Goal: Transaction & Acquisition: Purchase product/service

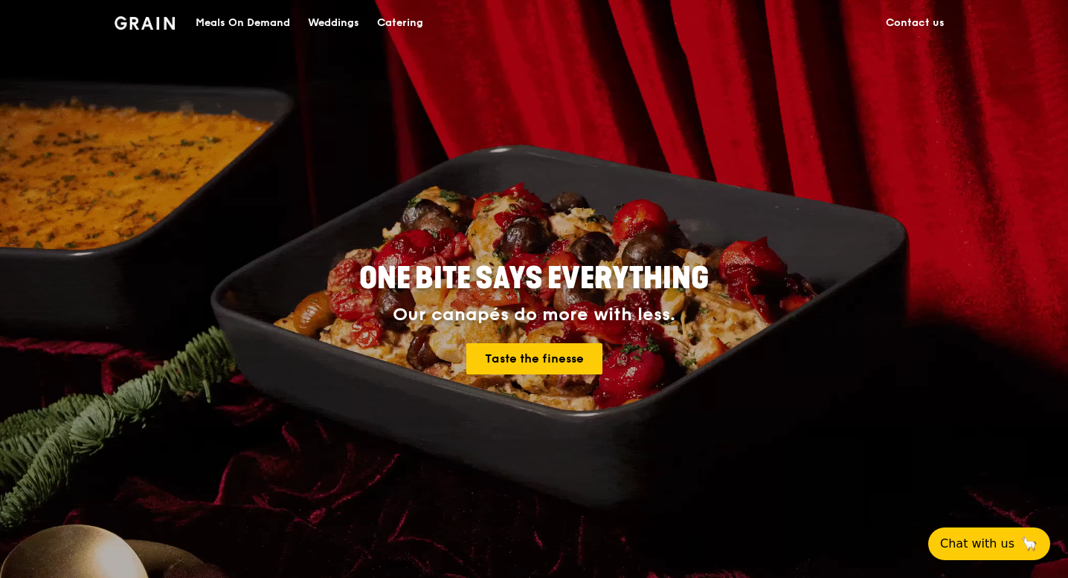
click at [406, 33] on div "Catering" at bounding box center [400, 23] width 46 height 45
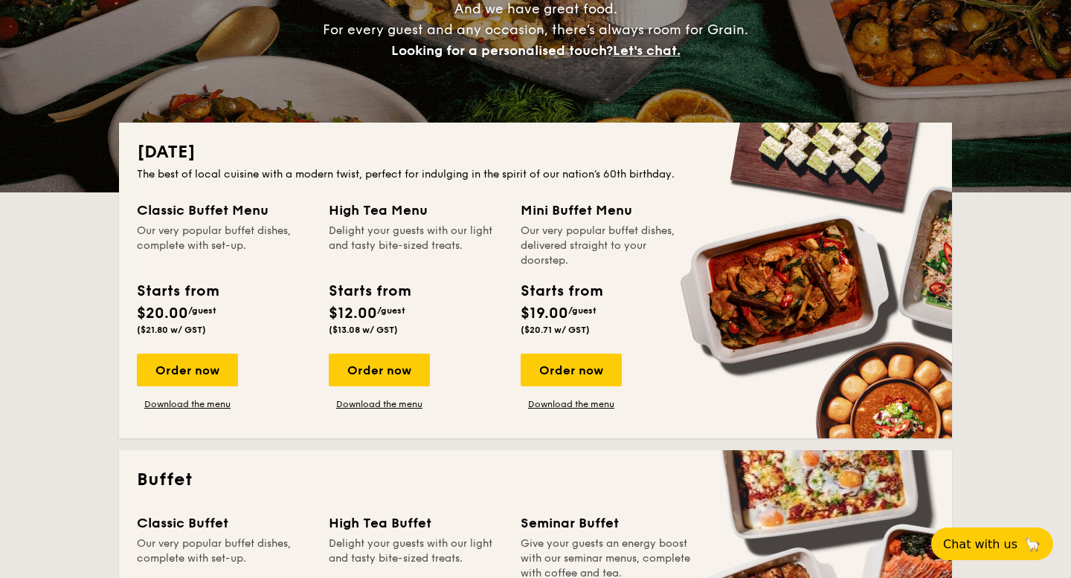
scroll to position [233, 0]
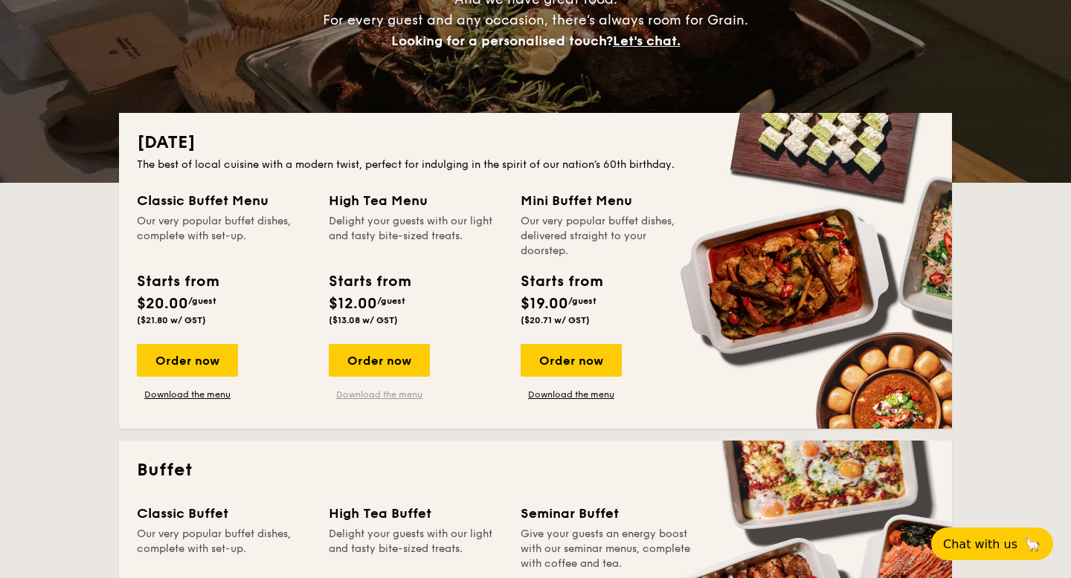
click at [390, 396] on link "Download the menu" at bounding box center [379, 395] width 101 height 12
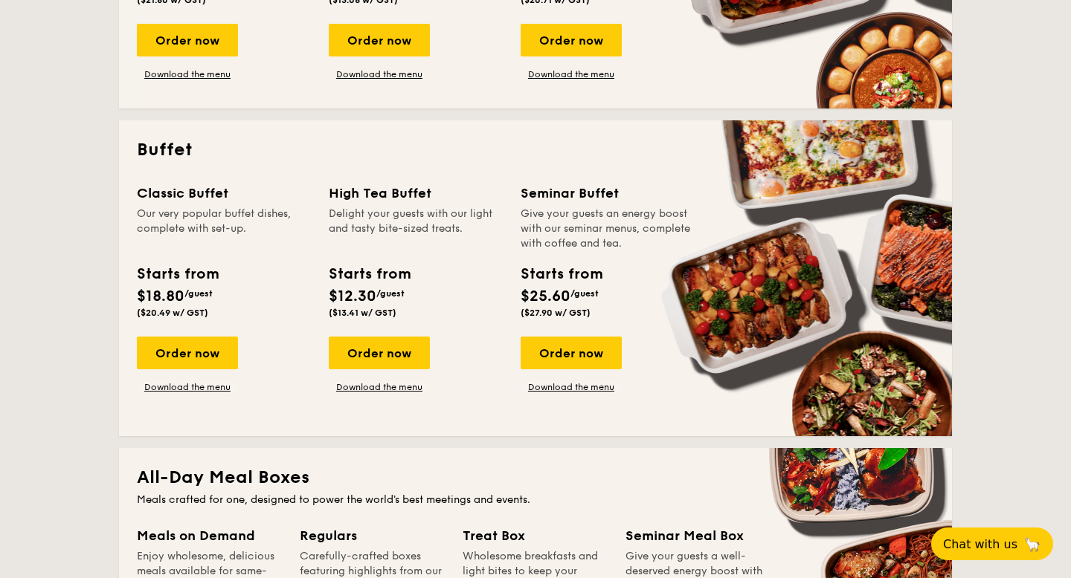
scroll to position [556, 0]
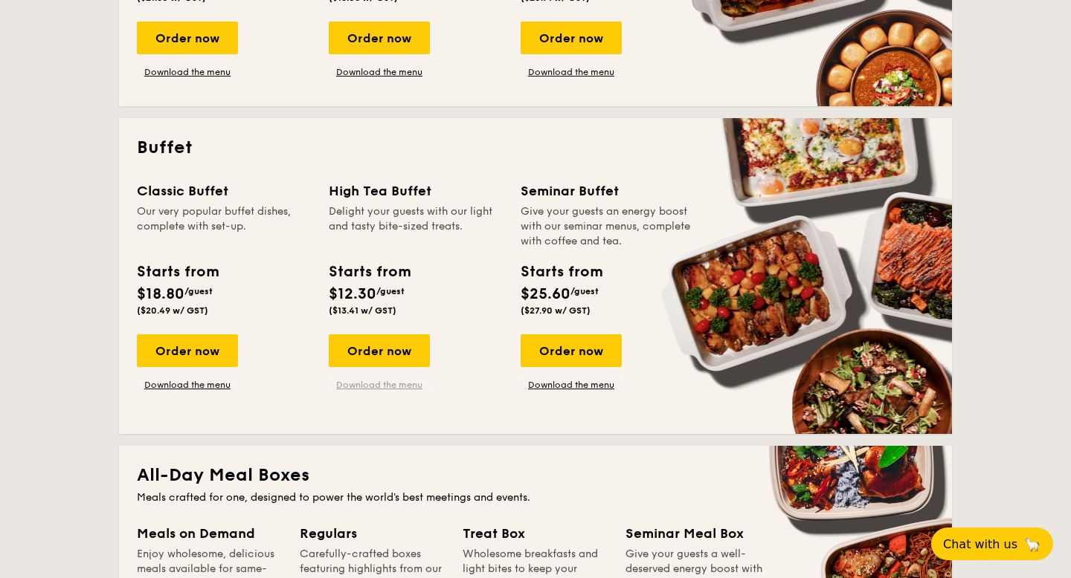
click at [393, 382] on link "Download the menu" at bounding box center [379, 385] width 101 height 12
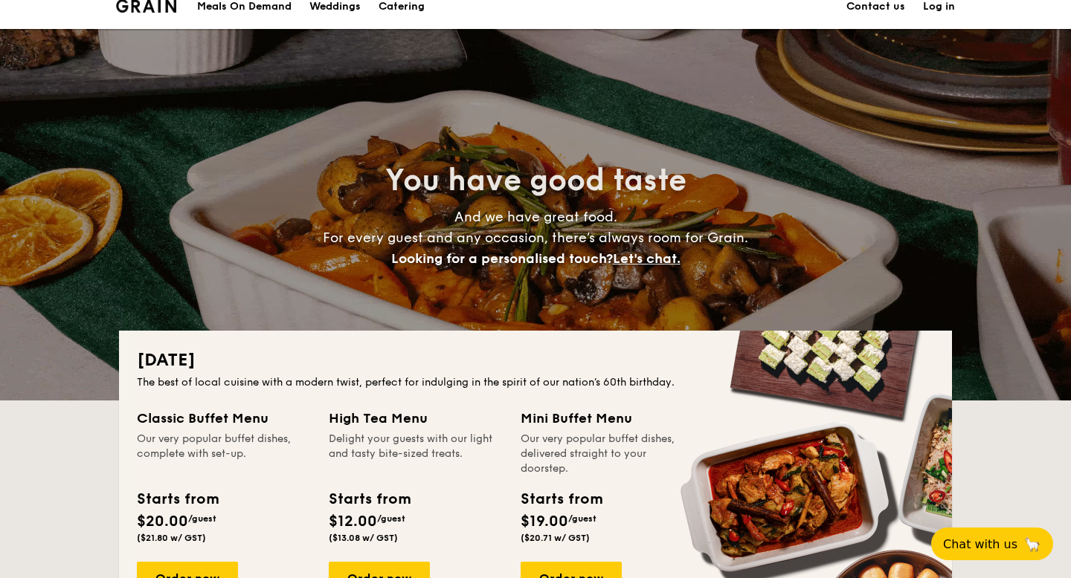
scroll to position [0, 0]
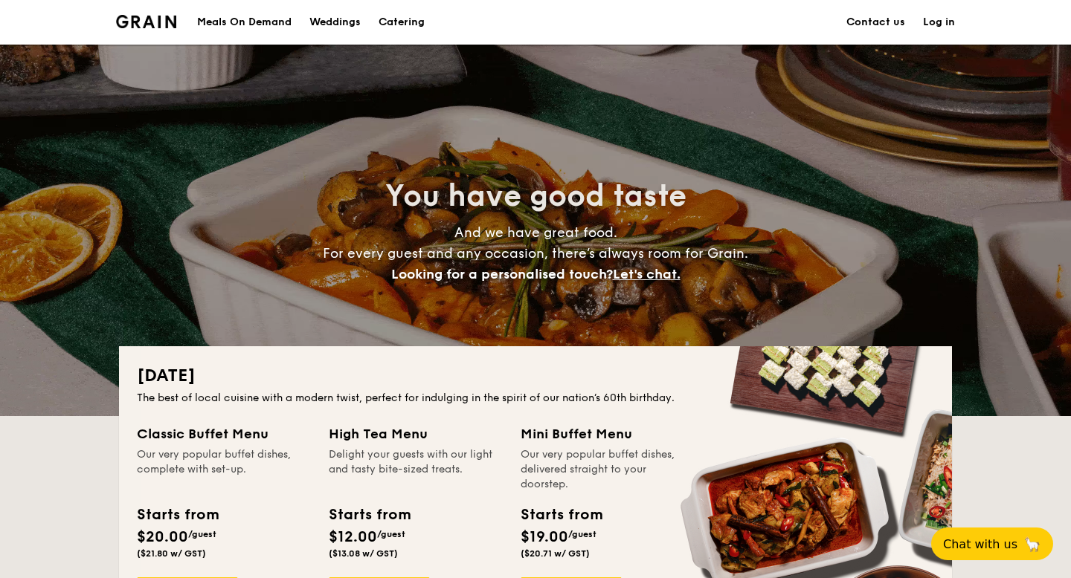
click at [860, 28] on link "Contact us" at bounding box center [875, 22] width 59 height 45
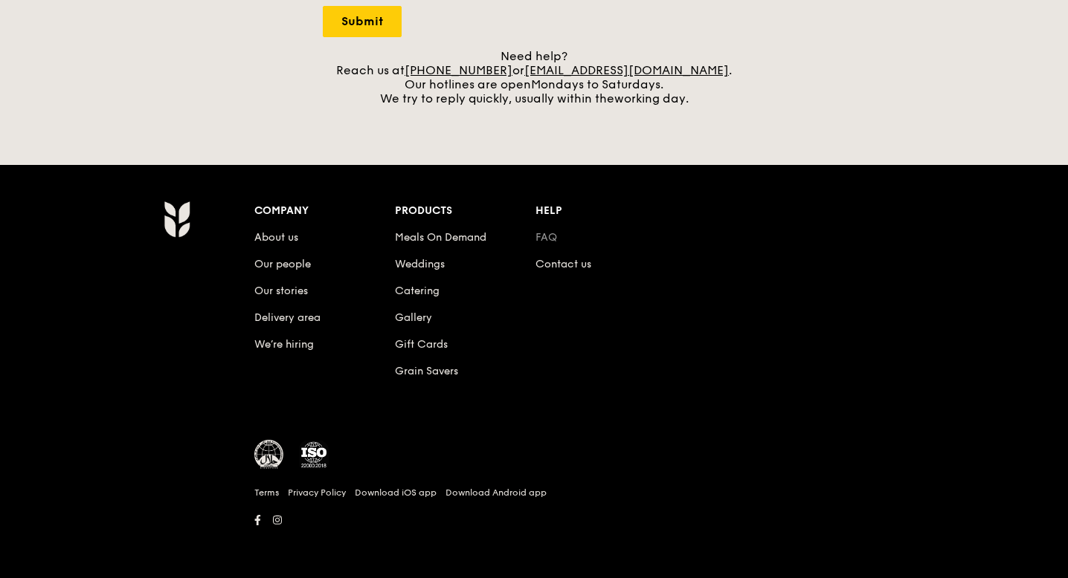
click at [548, 241] on link "FAQ" at bounding box center [546, 237] width 22 height 13
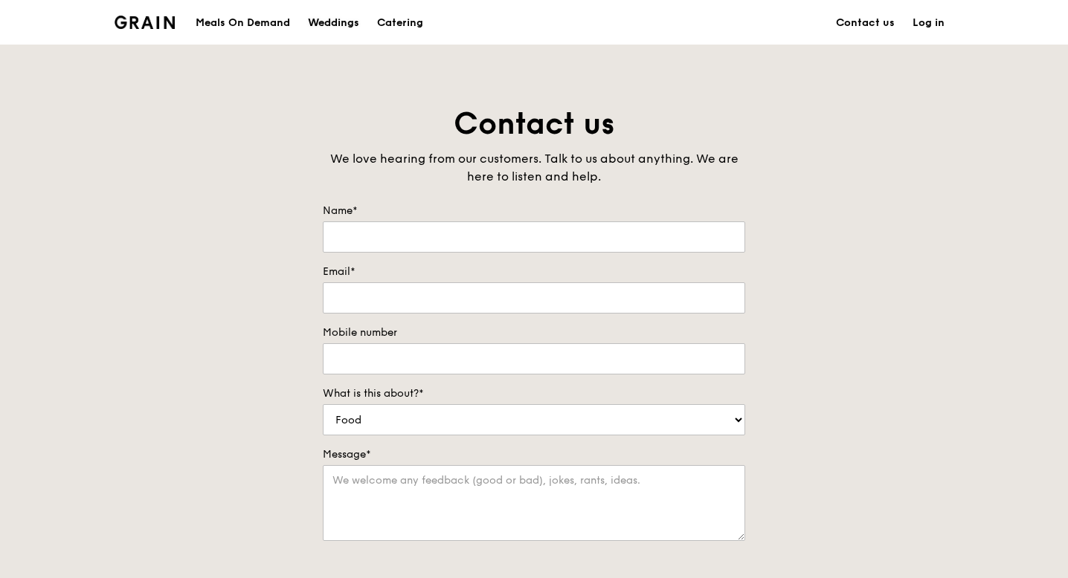
click at [336, 28] on div "Weddings" at bounding box center [333, 23] width 51 height 45
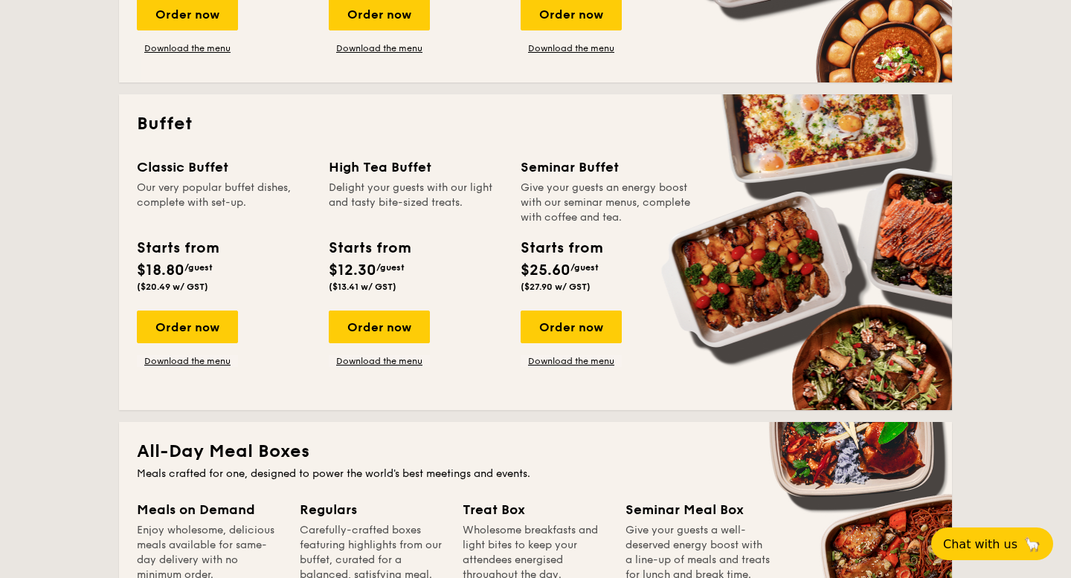
scroll to position [578, 0]
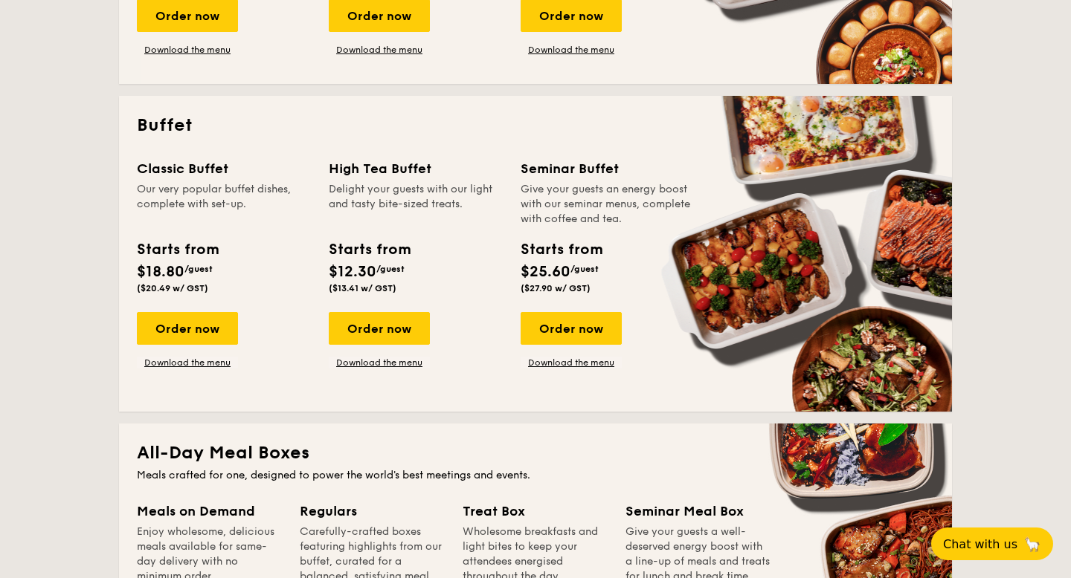
click at [378, 370] on div "Classic Buffet Our very popular buffet dishes, complete with set-up. Starts fro…" at bounding box center [535, 276] width 797 height 236
click at [382, 363] on link "Download the menu" at bounding box center [379, 363] width 101 height 12
click at [396, 326] on div "Order now" at bounding box center [379, 328] width 101 height 33
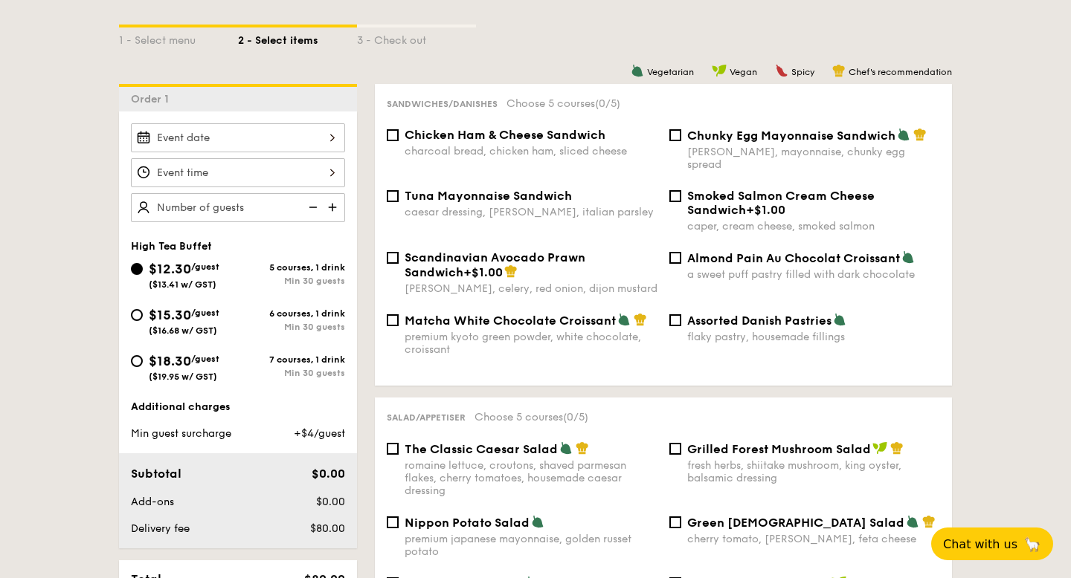
scroll to position [334, 0]
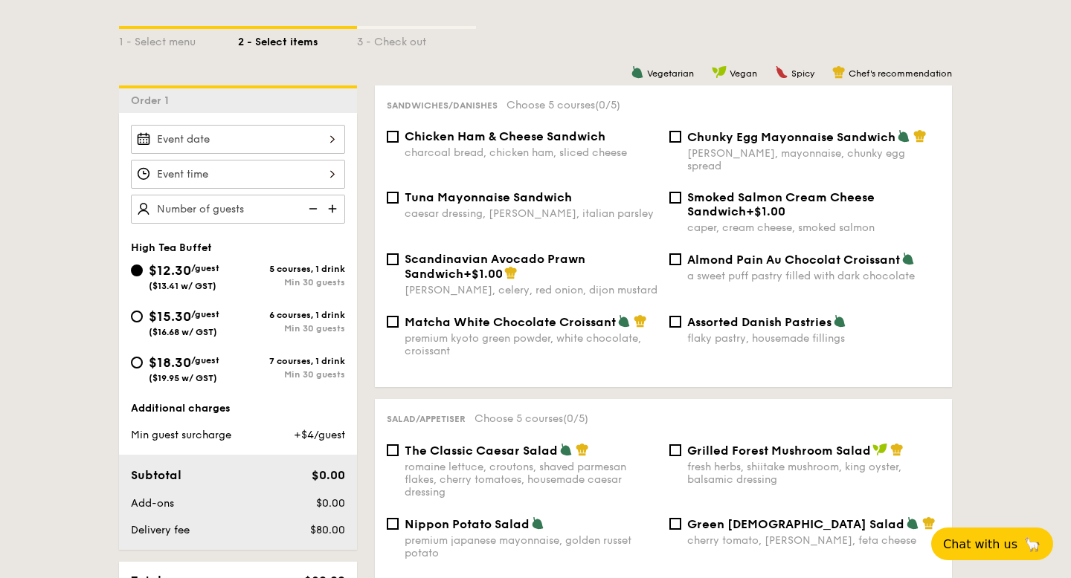
click at [312, 135] on div at bounding box center [238, 139] width 214 height 29
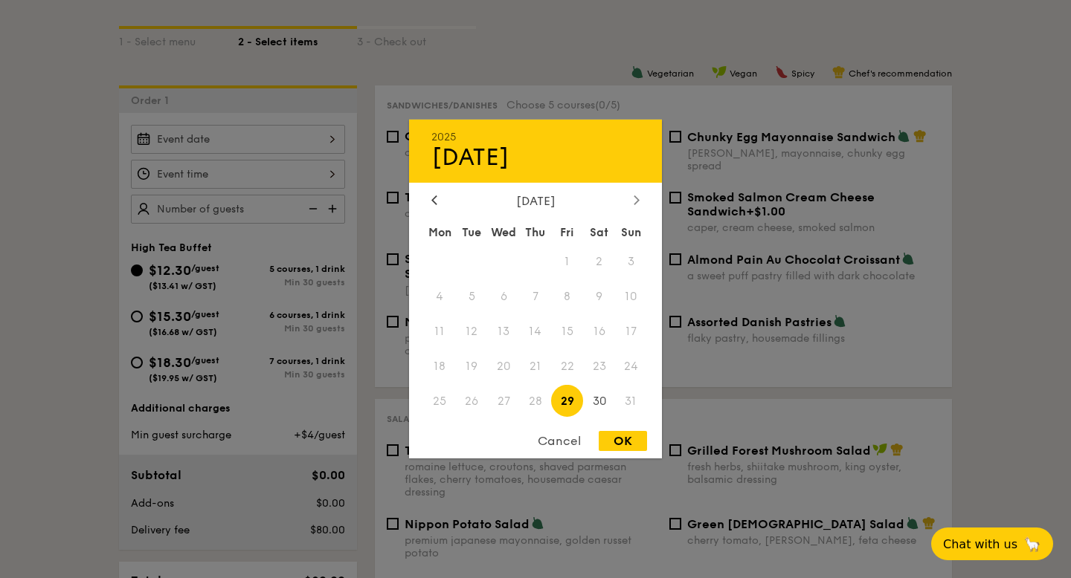
click at [631, 199] on div at bounding box center [636, 201] width 13 height 14
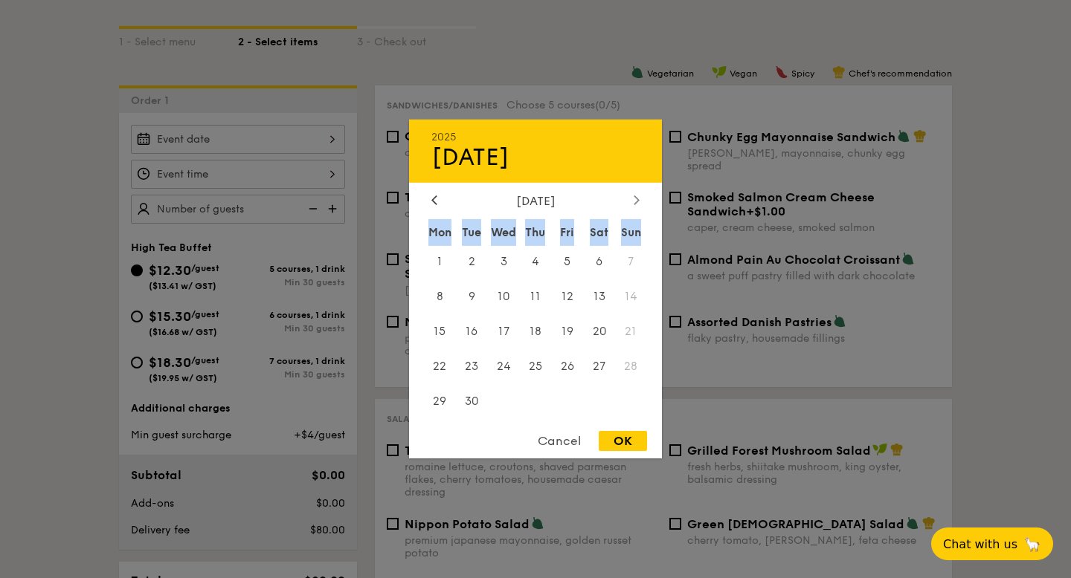
click at [631, 199] on div at bounding box center [636, 201] width 13 height 14
click at [599, 369] on span "25" at bounding box center [599, 366] width 32 height 32
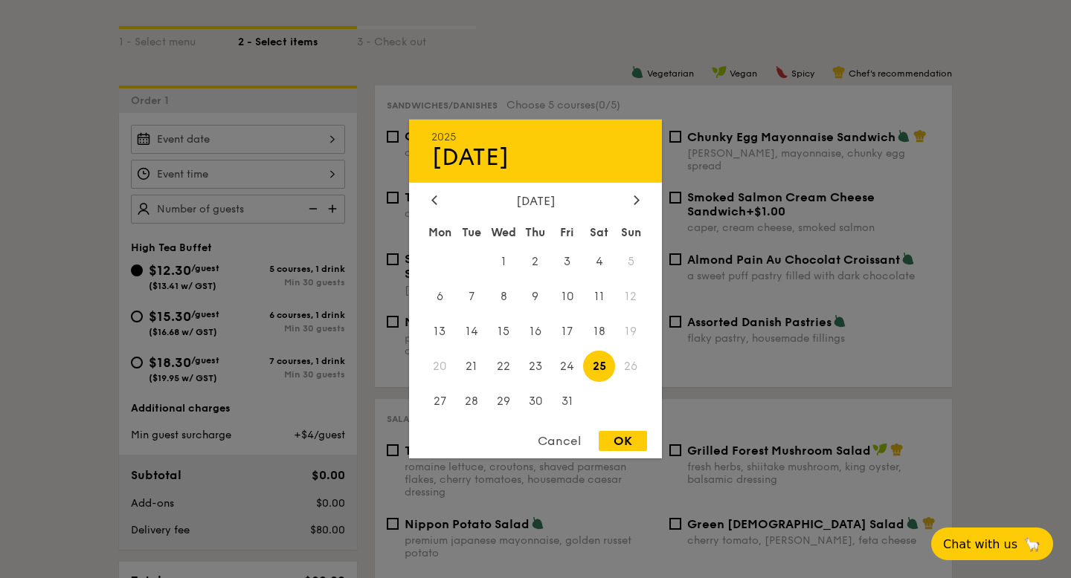
click at [623, 436] on div "OK" at bounding box center [623, 441] width 48 height 20
type input "Oct 25, 2025"
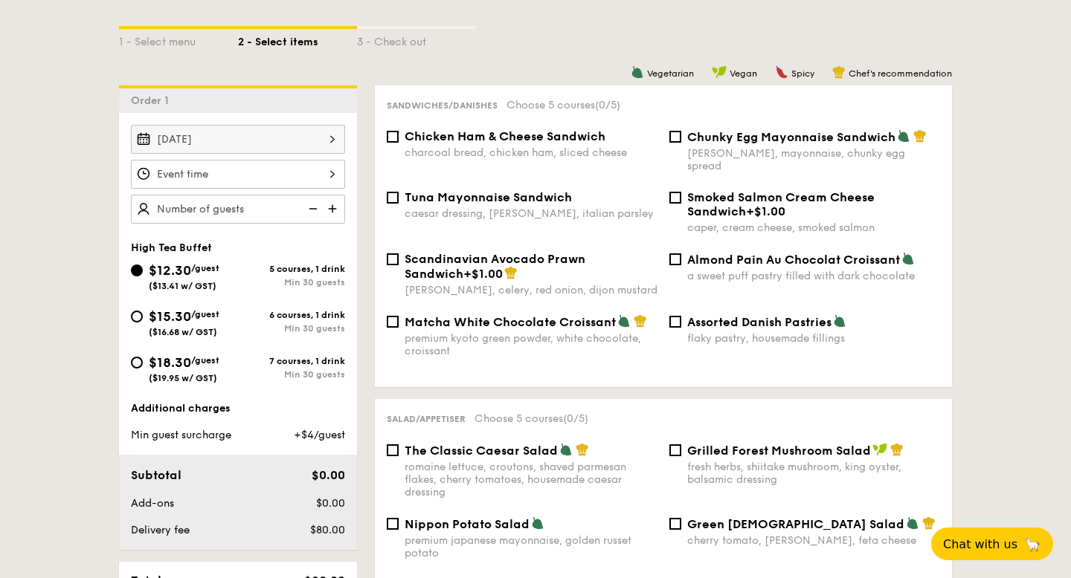
click at [325, 179] on div at bounding box center [238, 174] width 214 height 29
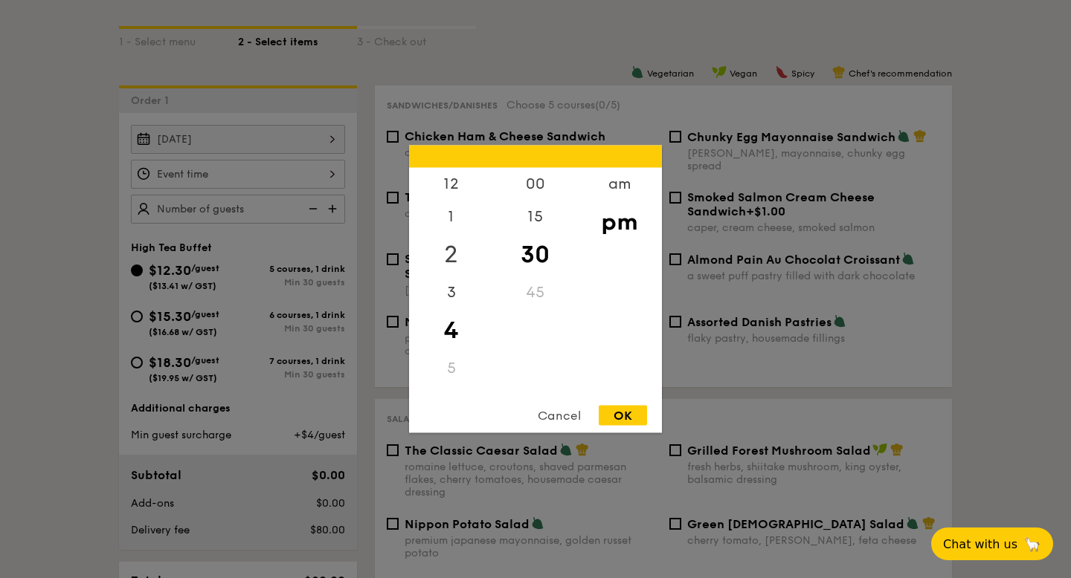
click at [454, 254] on div "2" at bounding box center [451, 254] width 84 height 43
click at [533, 278] on div "45" at bounding box center [535, 298] width 84 height 43
click at [441, 286] on div "3" at bounding box center [451, 298] width 84 height 43
click at [532, 248] on div "30" at bounding box center [535, 254] width 84 height 43
click at [542, 173] on div "00" at bounding box center [535, 189] width 84 height 43
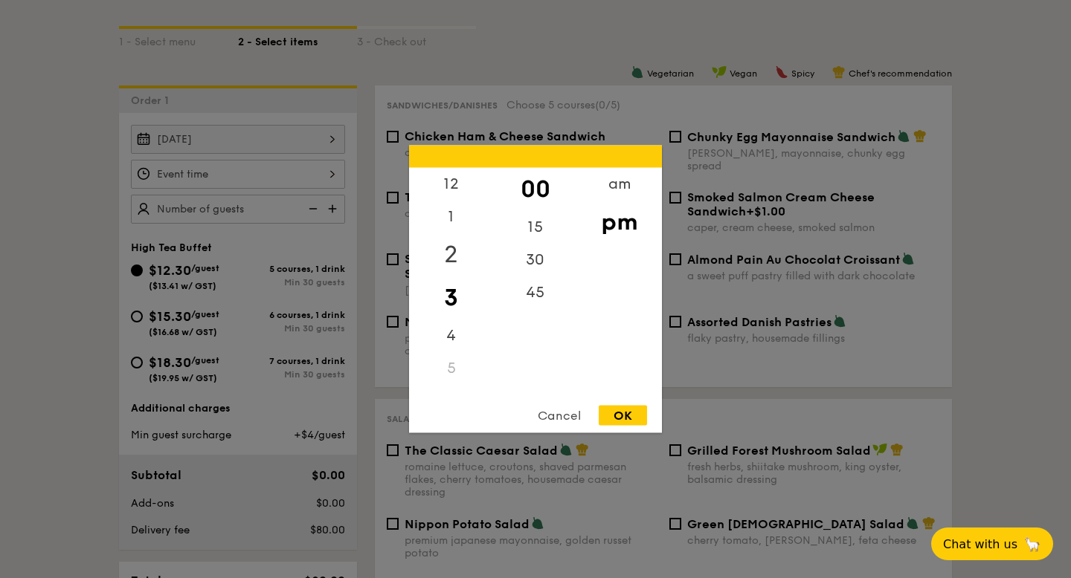
click at [460, 247] on div "2" at bounding box center [451, 254] width 84 height 43
click at [520, 297] on div "45" at bounding box center [535, 298] width 84 height 43
click at [612, 422] on div "OK" at bounding box center [623, 416] width 48 height 20
type input "2:45PM"
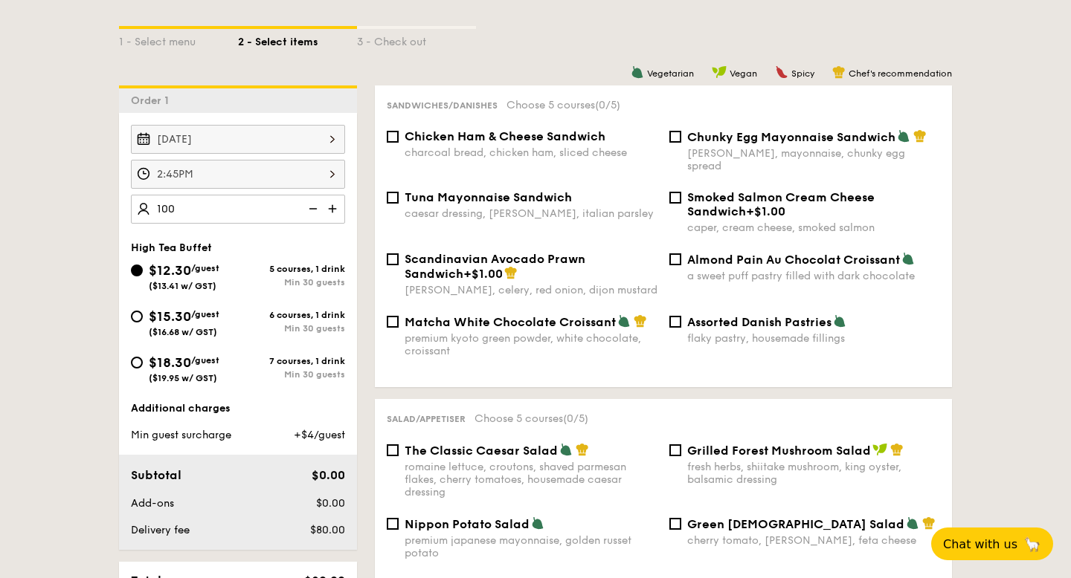
type input "100 guests"
click at [683, 315] on div "Assorted Danish Pastries flaky pastry, housemade fillings" at bounding box center [804, 330] width 283 height 30
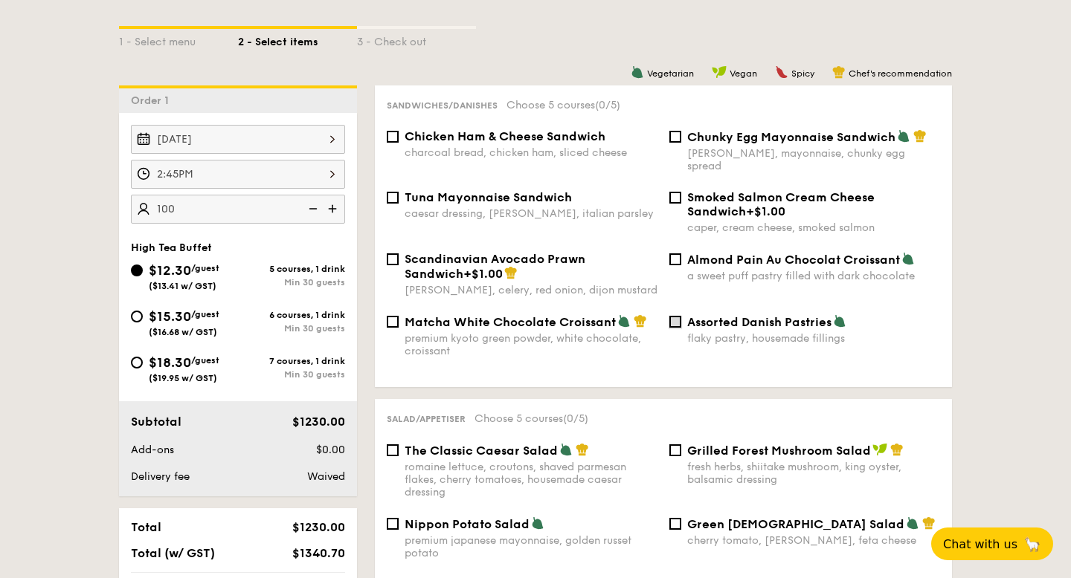
click at [679, 316] on input "Assorted Danish Pastries flaky pastry, housemade fillings" at bounding box center [675, 322] width 12 height 12
checkbox input "true"
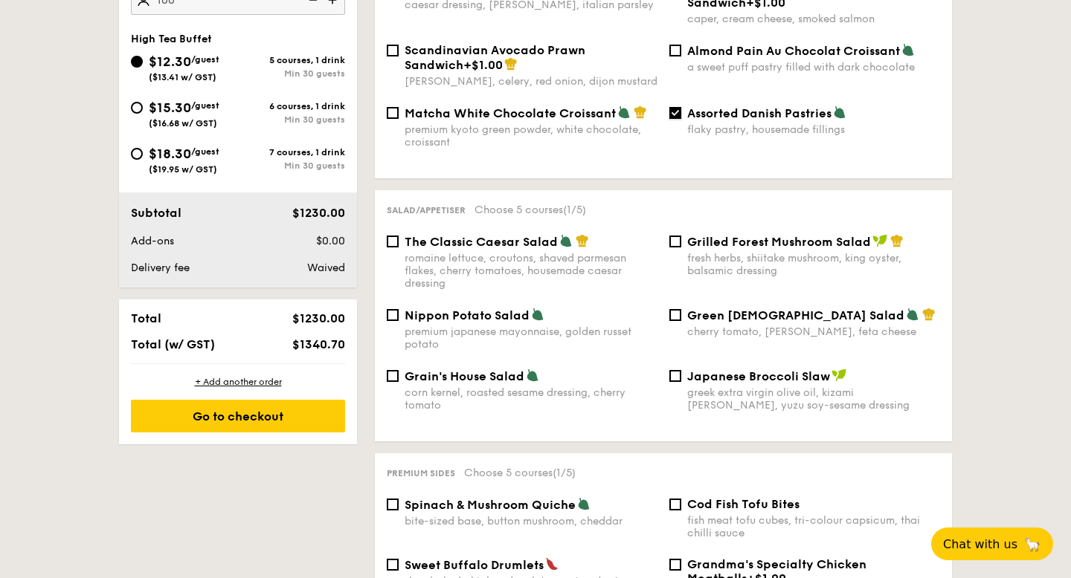
scroll to position [552, 0]
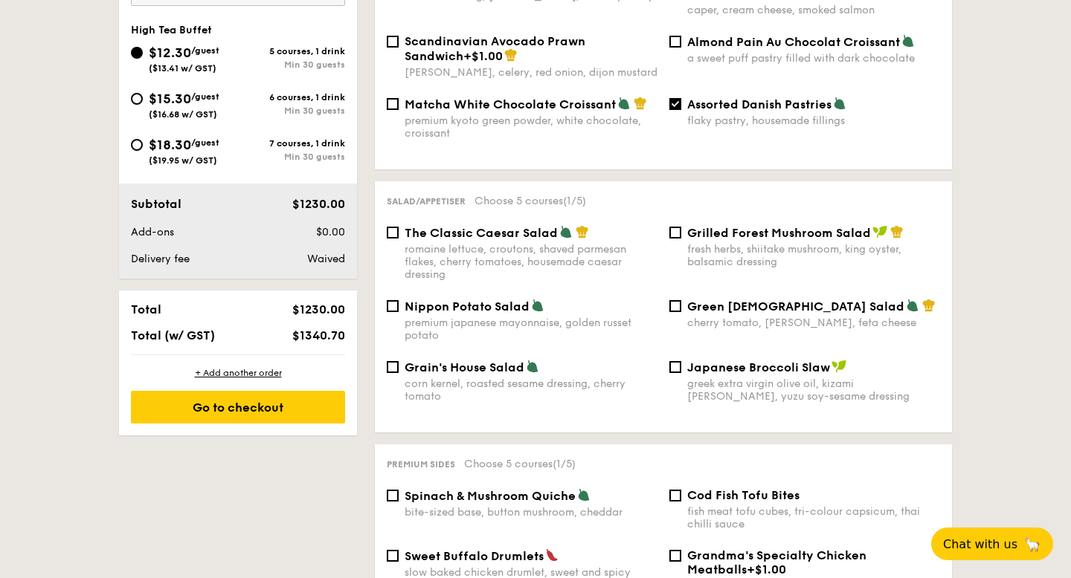
click at [450, 229] on span "The Classic Caesar Salad" at bounding box center [480, 233] width 153 height 14
click at [399, 229] on input "The Classic Caesar Salad romaine lettuce, croutons, shaved parmesan flakes, che…" at bounding box center [393, 233] width 12 height 12
checkbox input "true"
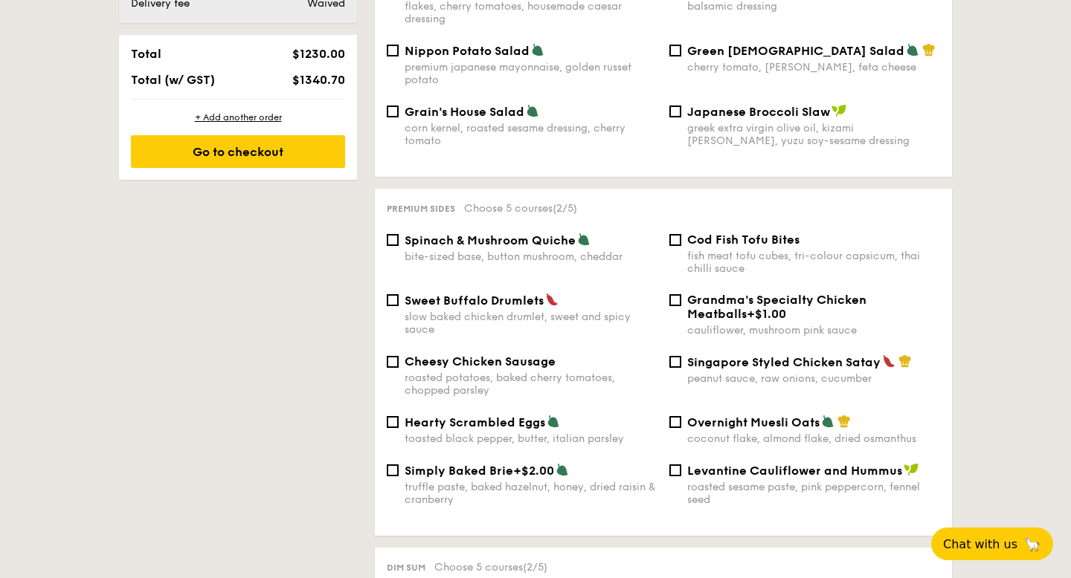
scroll to position [813, 0]
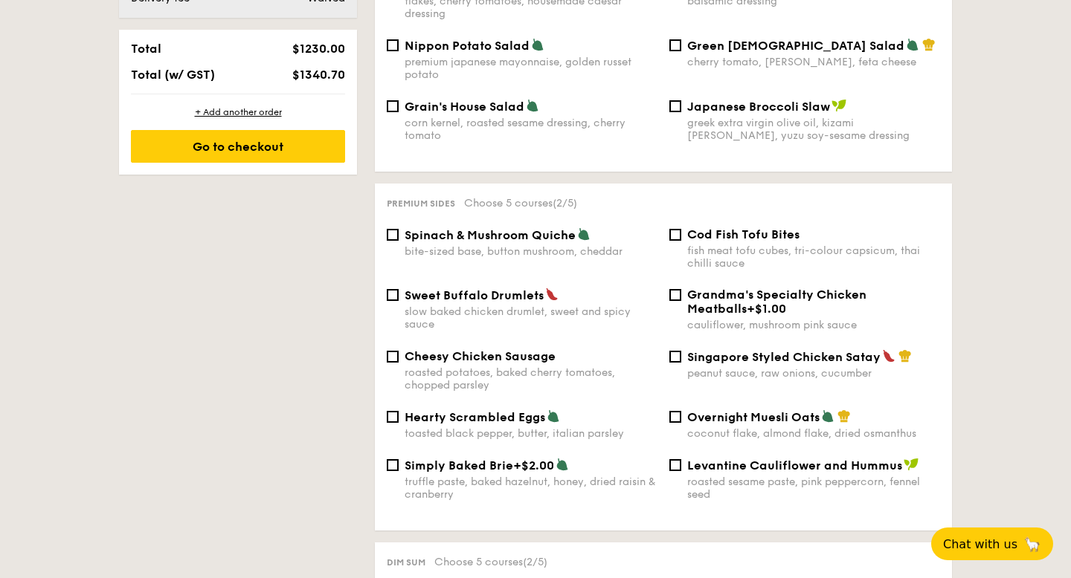
click at [462, 228] on div "Spinach & Mushroom Quiche" at bounding box center [530, 235] width 253 height 15
click at [399, 229] on input "Spinach & Mushroom Quiche bite-sized base, button mushroom, cheddar" at bounding box center [393, 235] width 12 height 12
checkbox input "true"
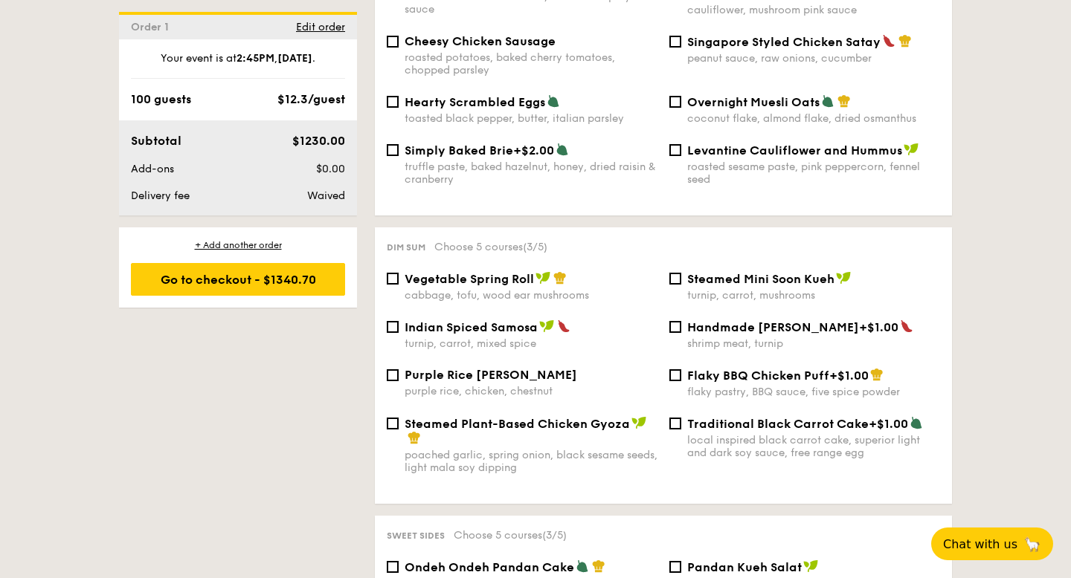
scroll to position [1131, 0]
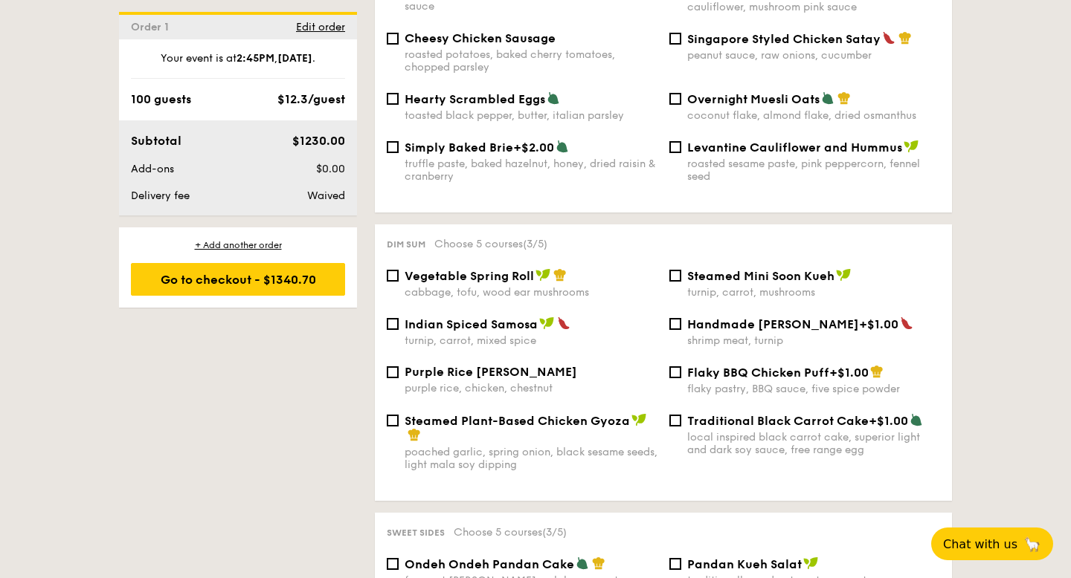
click at [495, 382] on div "purple rice, chicken, chestnut" at bounding box center [530, 388] width 253 height 13
click at [399, 378] on input "Purple Rice Loh Mai Kai purple rice, chicken, chestnut" at bounding box center [393, 373] width 12 height 12
checkbox input "true"
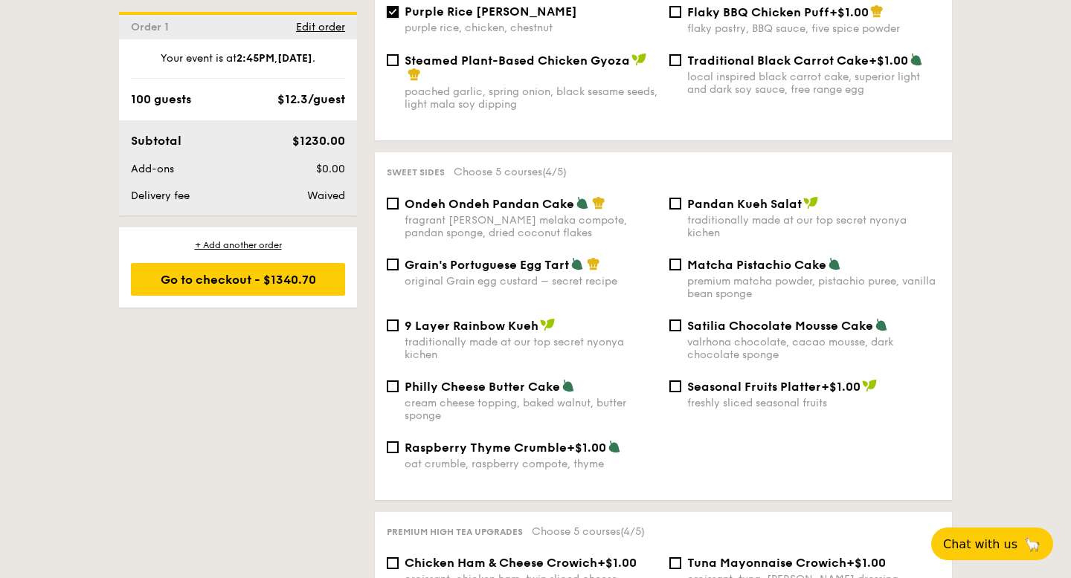
scroll to position [1503, 0]
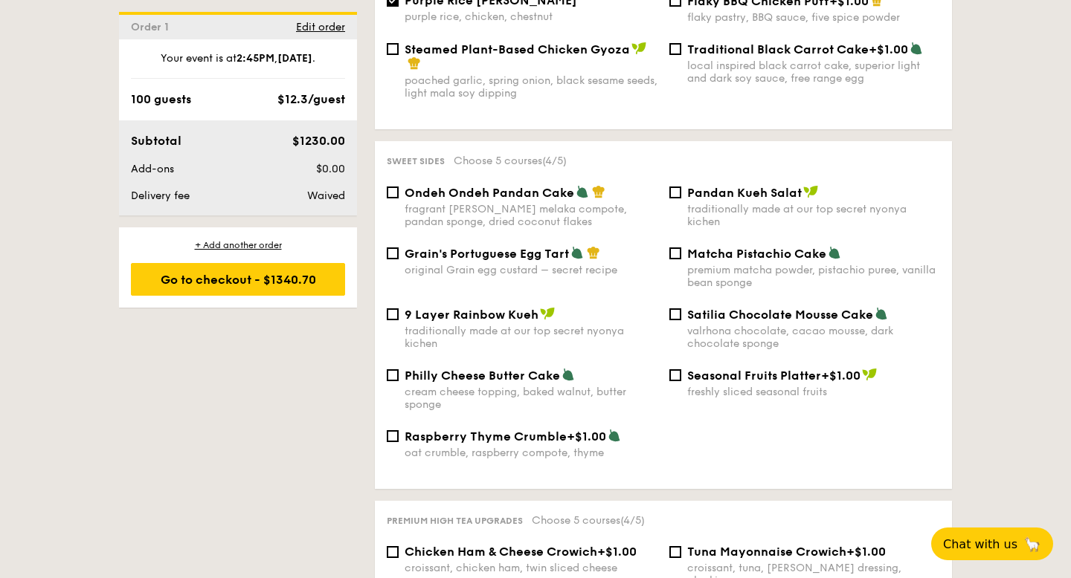
click at [677, 274] on div "Matcha Pistachio Cake premium matcha powder, pistachio puree, vanilla bean spon…" at bounding box center [804, 267] width 283 height 43
click at [673, 246] on div "Matcha Pistachio Cake premium matcha powder, pistachio puree, vanilla bean spon…" at bounding box center [804, 267] width 283 height 43
click at [673, 251] on input "Matcha Pistachio Cake premium matcha powder, pistachio puree, vanilla bean spon…" at bounding box center [675, 254] width 12 height 12
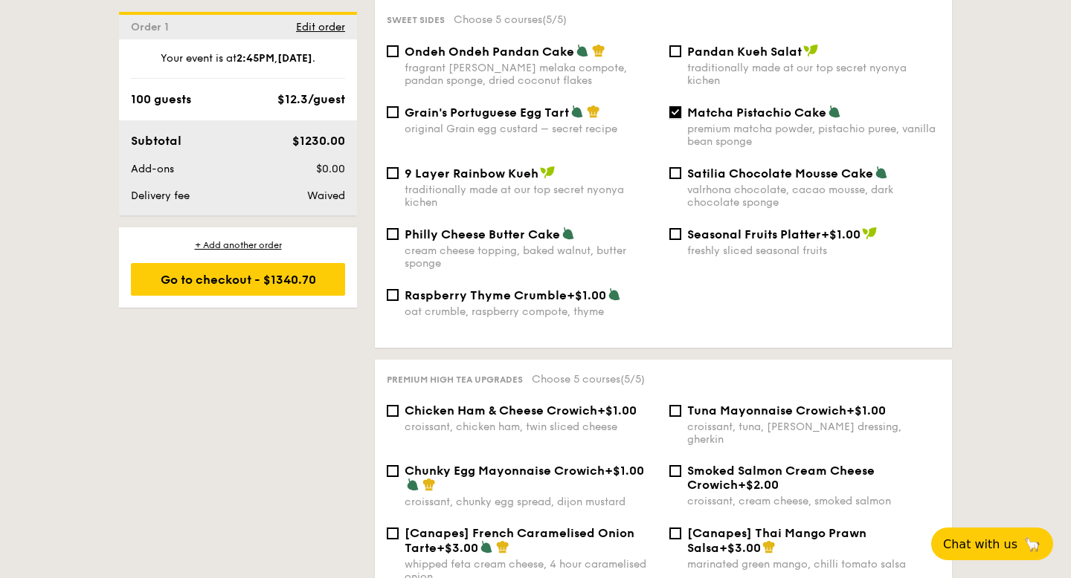
scroll to position [1646, 0]
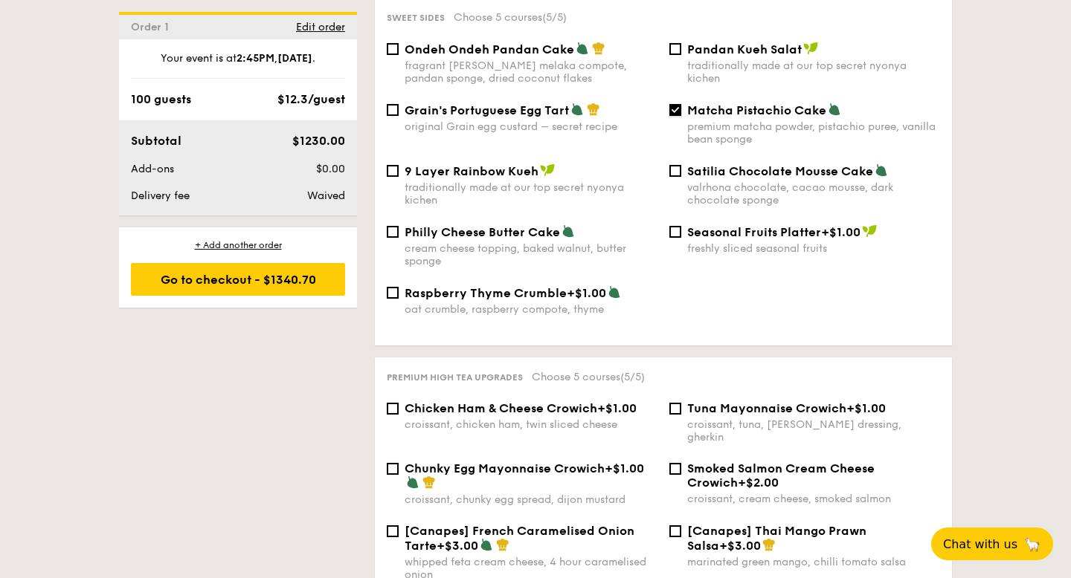
click at [670, 109] on input "Matcha Pistachio Cake premium matcha powder, pistachio puree, vanilla bean spon…" at bounding box center [675, 110] width 12 height 12
checkbox input "false"
click at [414, 62] on div "fragrant gula melaka compote, pandan sponge, dried coconut flakes" at bounding box center [530, 71] width 253 height 25
click at [399, 55] on input "Ondeh Ondeh Pandan Cake fragrant gula melaka compote, pandan sponge, dried coco…" at bounding box center [393, 49] width 12 height 12
checkbox input "true"
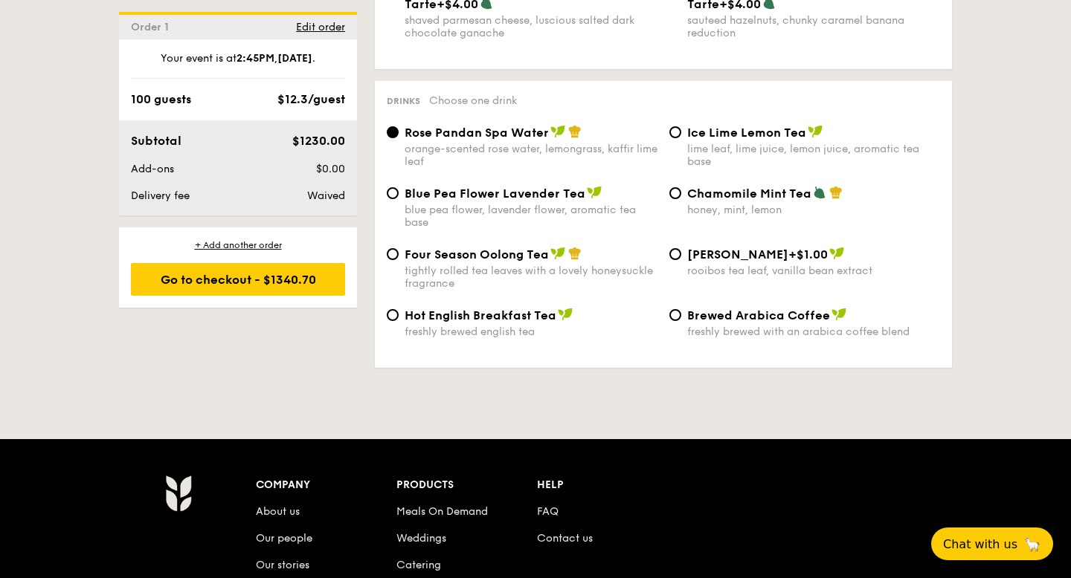
scroll to position [2416, 0]
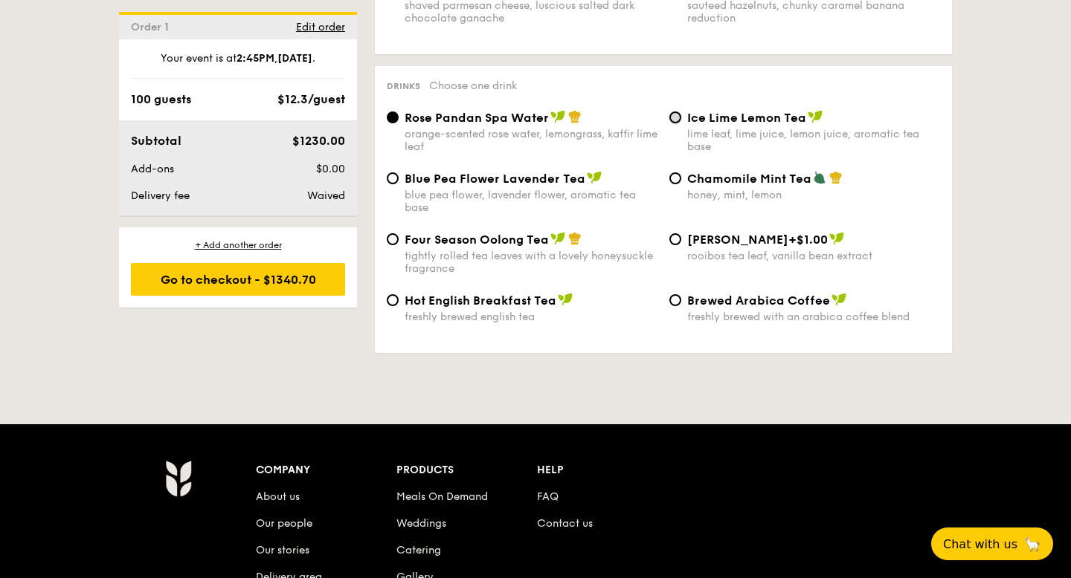
click at [674, 112] on input "Ice Lime Lemon Tea lime leaf, lime juice, lemon juice, aromatic tea base" at bounding box center [675, 118] width 12 height 12
radio input "true"
click at [424, 261] on div "tightly rolled tea leaves with a lovely honeysuckle fragrance" at bounding box center [530, 262] width 253 height 25
click at [399, 245] on input "Four Season Oolong Tea tightly rolled tea leaves with a lovely honeysuckle frag…" at bounding box center [393, 239] width 12 height 12
radio input "true"
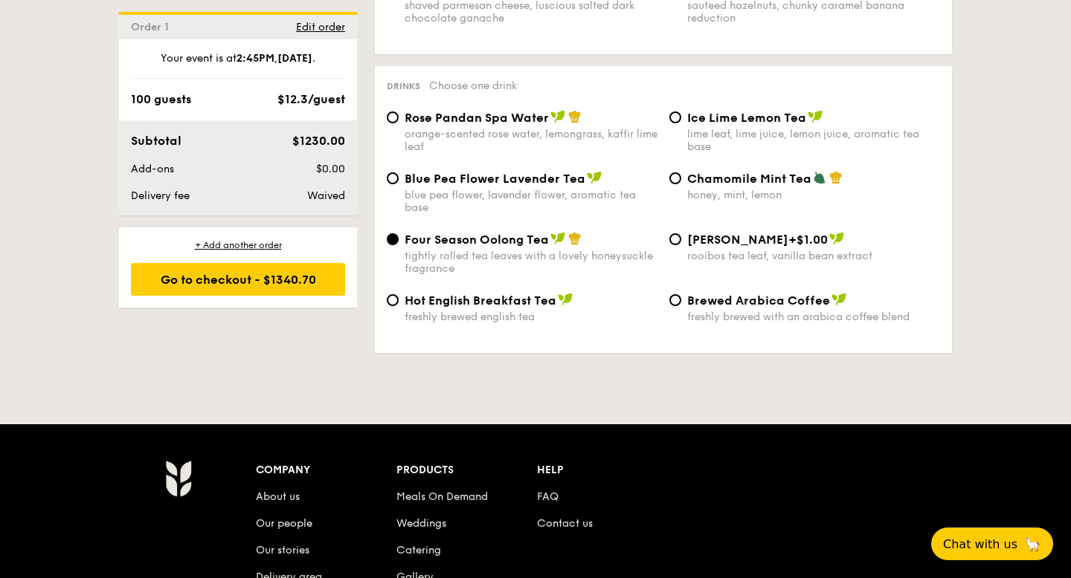
click at [741, 112] on span "Ice Lime Lemon Tea" at bounding box center [746, 118] width 119 height 14
click at [681, 112] on input "Ice Lime Lemon Tea lime leaf, lime juice, lemon juice, aromatic tea base" at bounding box center [675, 118] width 12 height 12
radio input "true"
click at [567, 225] on div "Blue Pea Flower Lavender Tea blue pea flower, lavender flower, aromatic tea bas…" at bounding box center [663, 201] width 565 height 61
click at [564, 226] on div "Blue Pea Flower Lavender Tea blue pea flower, lavender flower, aromatic tea bas…" at bounding box center [663, 201] width 565 height 61
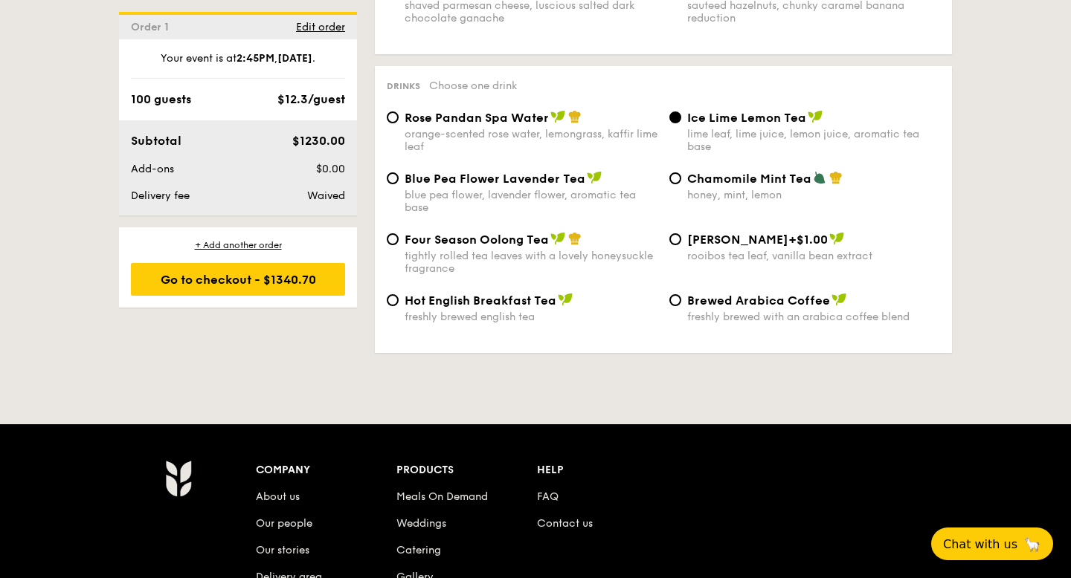
click at [490, 237] on span "Four Season Oolong Tea" at bounding box center [476, 240] width 144 height 14
click at [399, 237] on input "Four Season Oolong Tea tightly rolled tea leaves with a lovely honeysuckle frag…" at bounding box center [393, 239] width 12 height 12
radio input "true"
click at [268, 242] on div "+ Add another order" at bounding box center [238, 245] width 214 height 12
checkbox input "false"
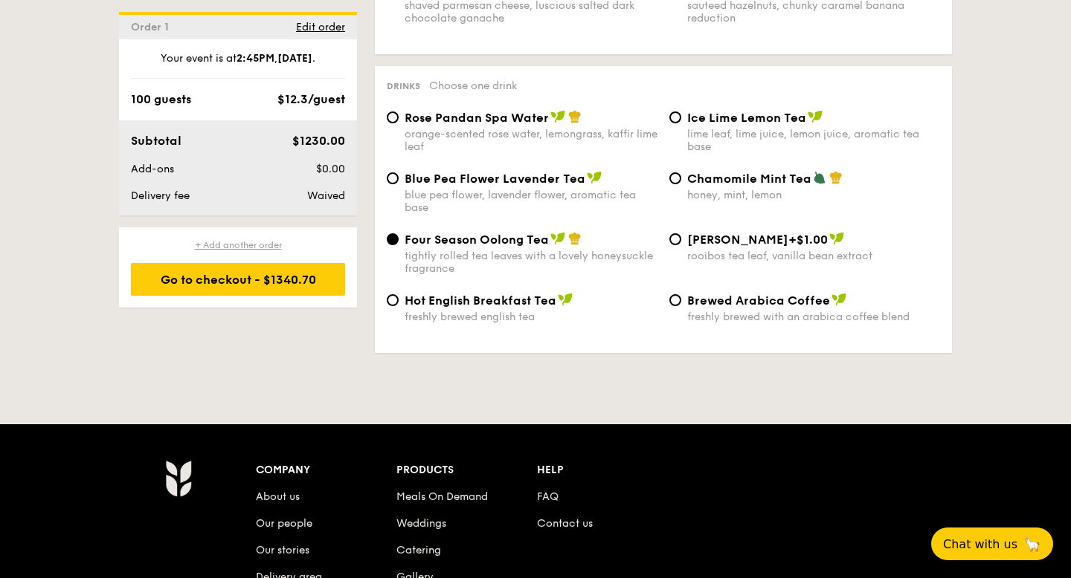
checkbox input "false"
radio input "true"
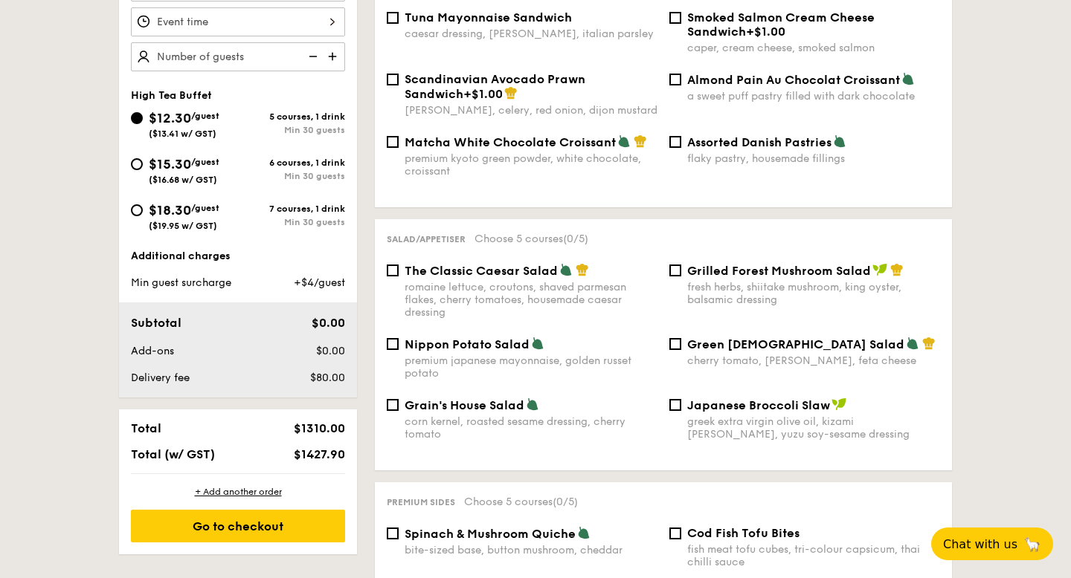
scroll to position [425, 0]
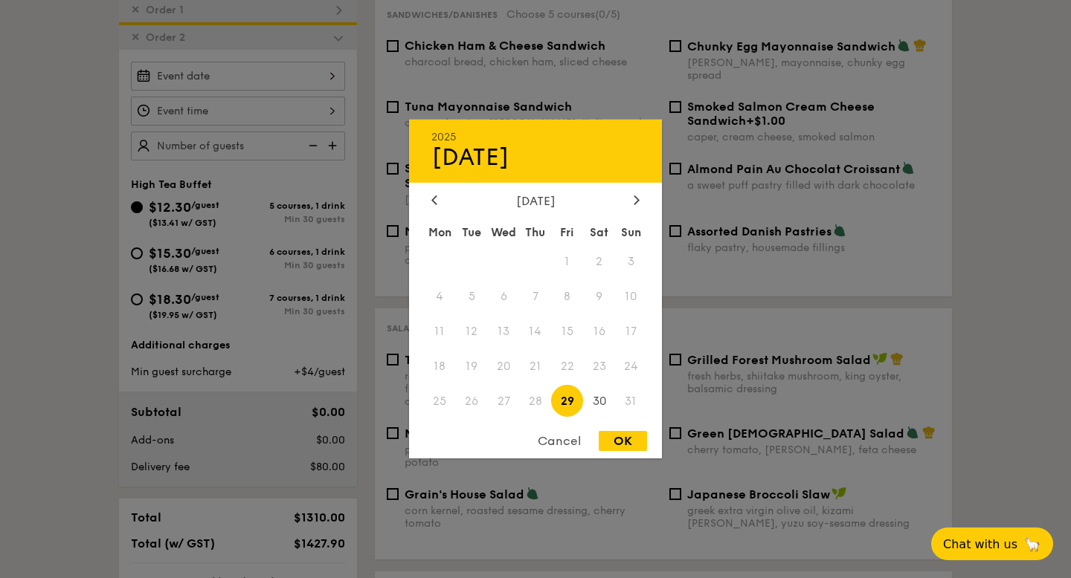
click at [289, 75] on div "2025 Aug 29 August 2025 Mon Tue Wed Thu Fri Sat Sun 1 2 3 4 5 6 7 8 9 10 11 12 …" at bounding box center [238, 76] width 214 height 29
click at [286, 152] on div at bounding box center [535, 289] width 1071 height 578
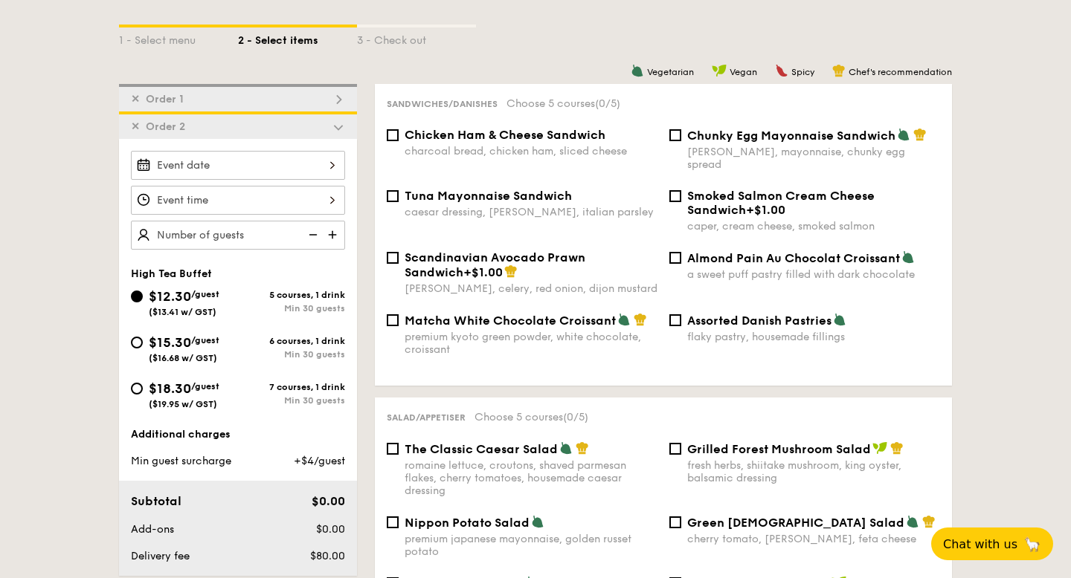
scroll to position [303, 0]
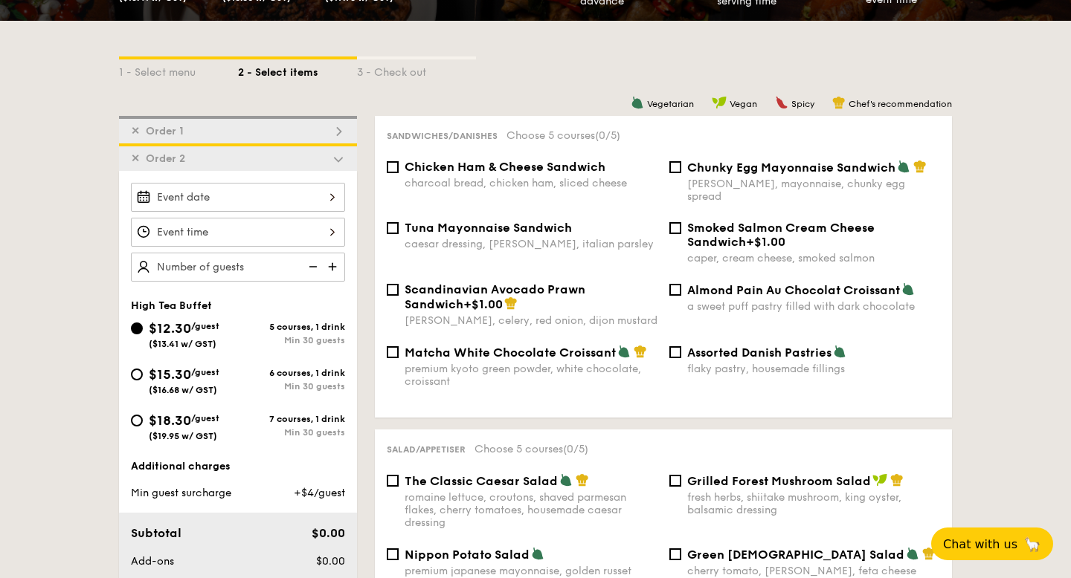
click at [134, 158] on span "✕" at bounding box center [135, 158] width 9 height 13
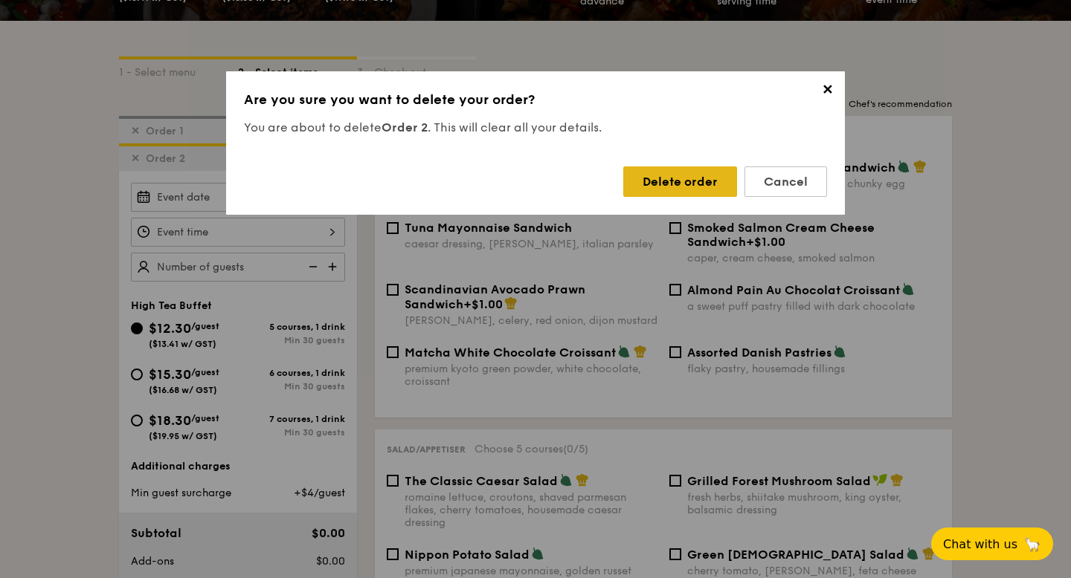
click at [666, 185] on div "Delete order" at bounding box center [680, 182] width 114 height 30
checkbox input "true"
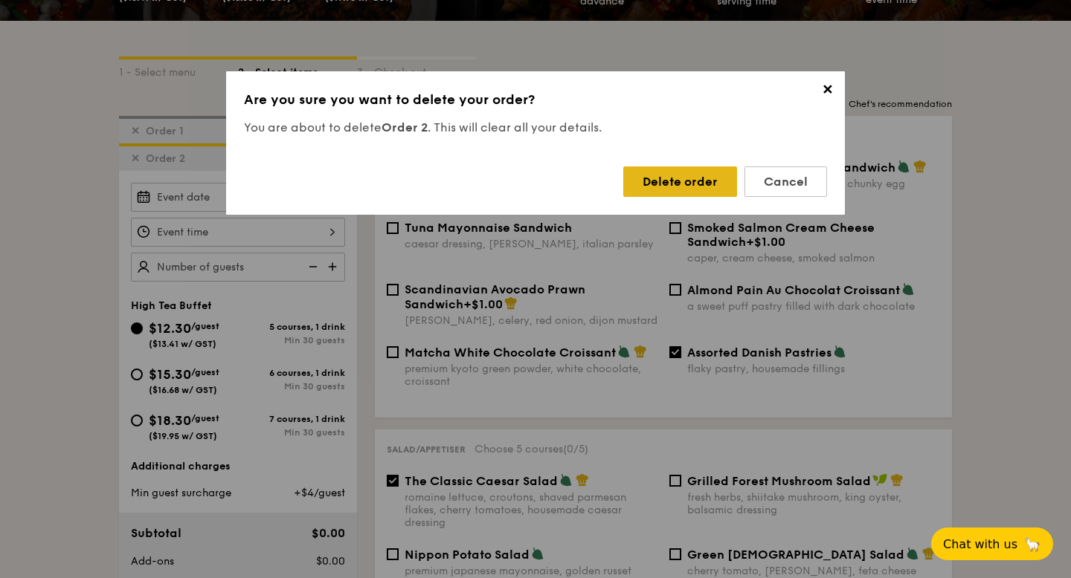
checkbox input "true"
radio input "false"
radio input "true"
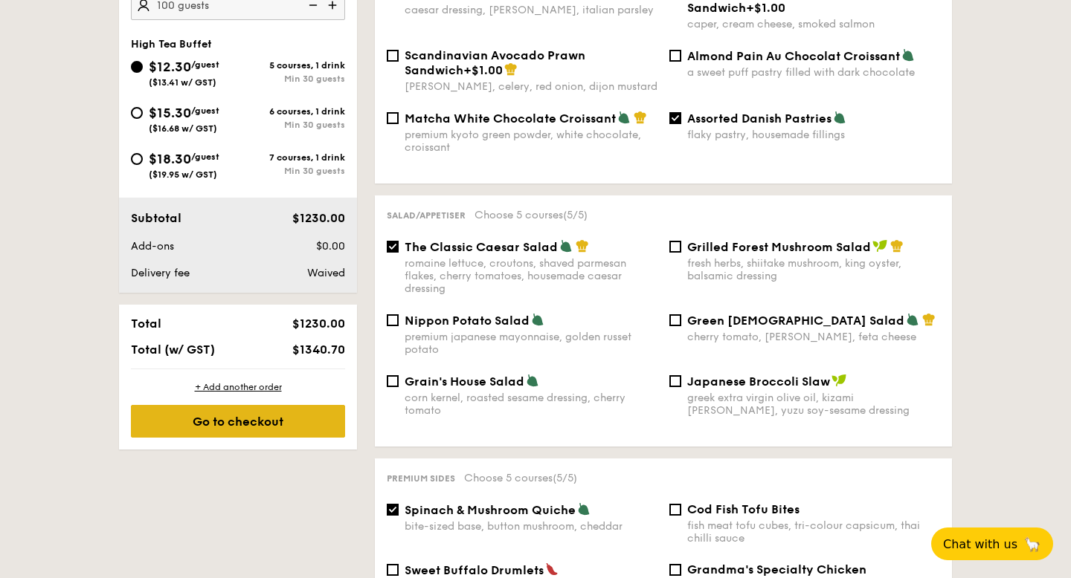
click at [284, 420] on div "Go to checkout" at bounding box center [238, 421] width 214 height 33
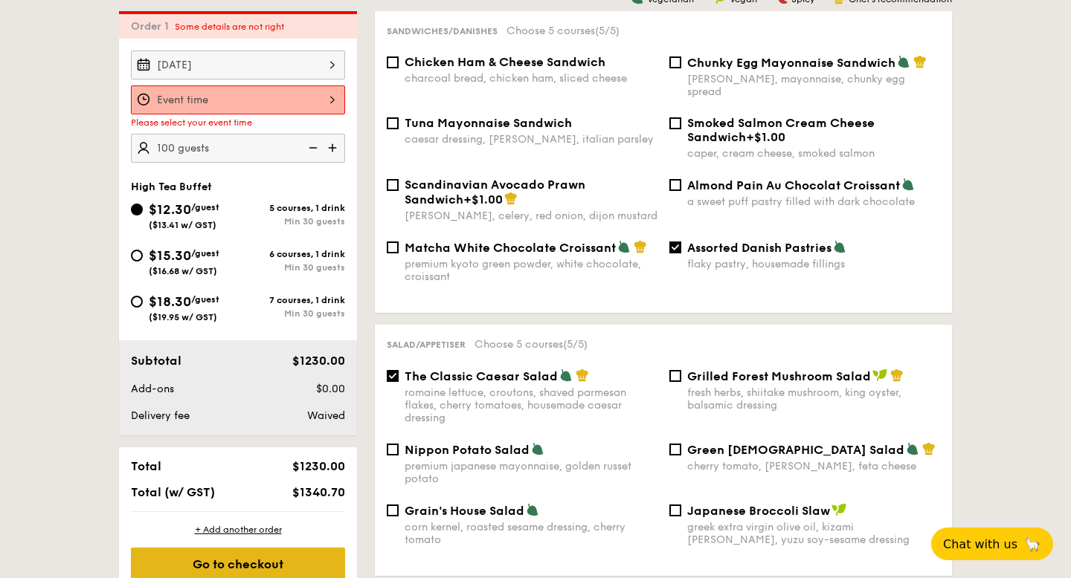
scroll to position [397, 0]
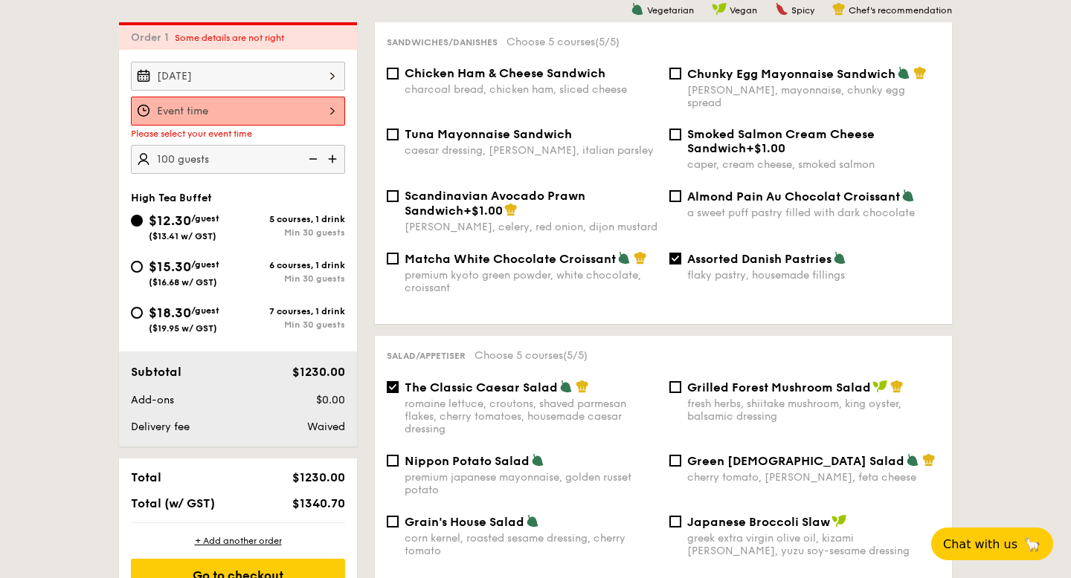
click at [288, 129] on div "Please select your event time" at bounding box center [238, 134] width 214 height 10
click at [288, 114] on div at bounding box center [238, 111] width 214 height 29
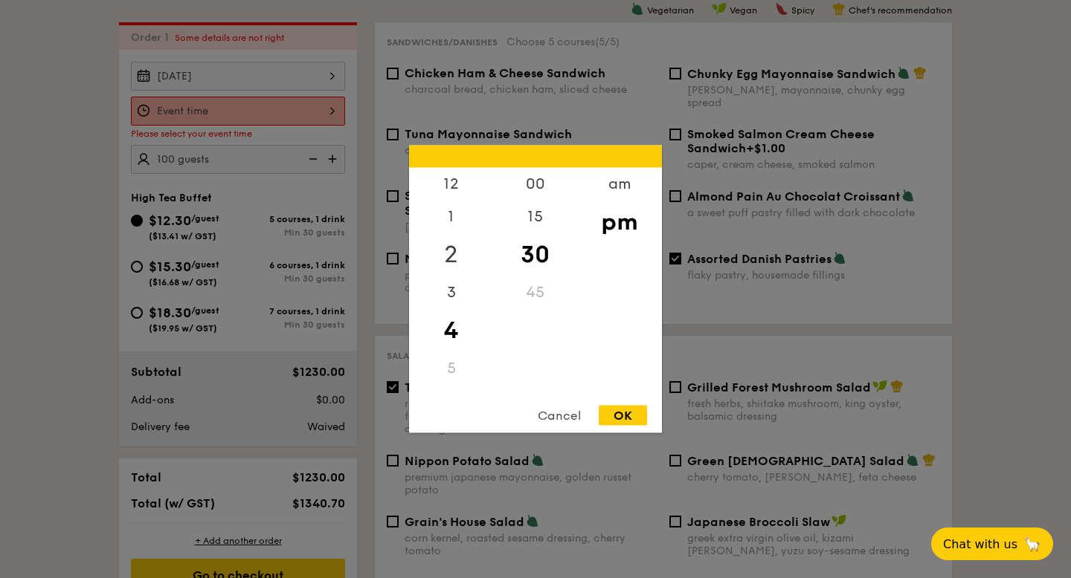
click at [454, 246] on div "2" at bounding box center [451, 254] width 84 height 43
click at [531, 286] on div "45" at bounding box center [535, 298] width 84 height 43
click at [621, 407] on div "OK" at bounding box center [623, 416] width 48 height 20
type input "2:45PM"
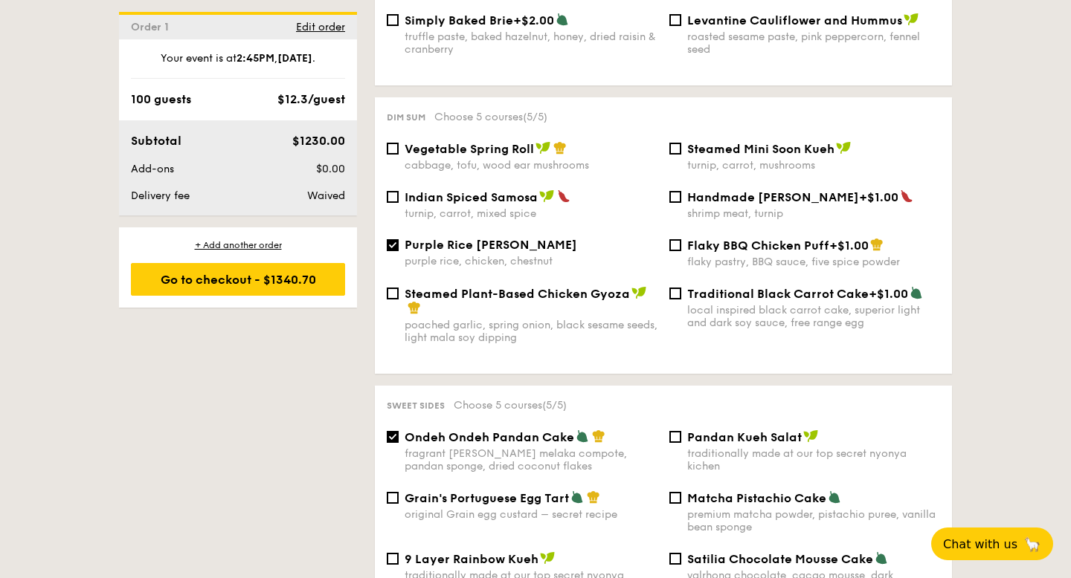
scroll to position [1481, 0]
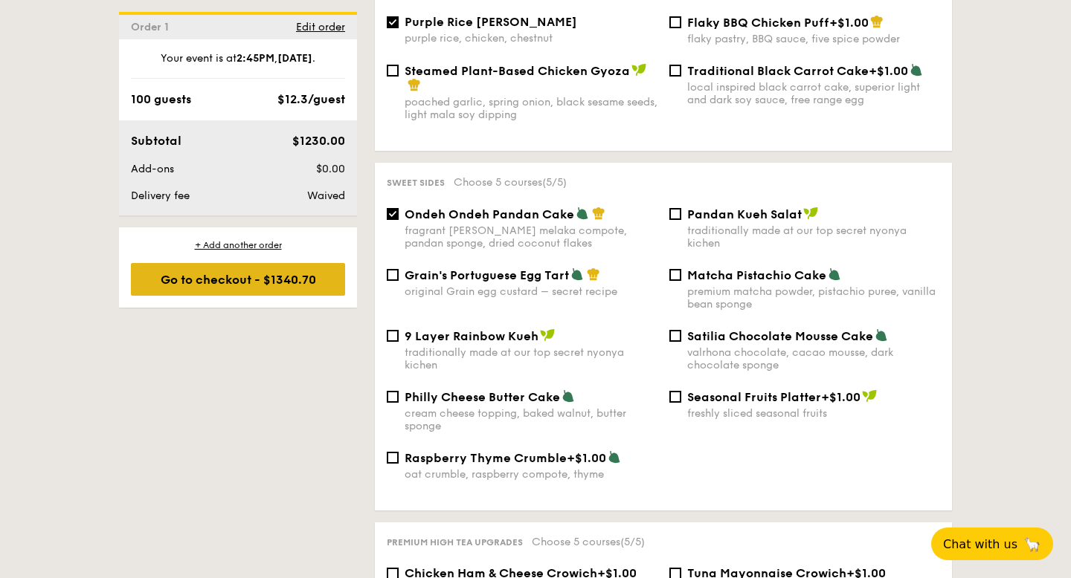
click at [277, 276] on div "Go to checkout - $1340.70" at bounding box center [238, 279] width 214 height 33
